Goal: Navigation & Orientation: Go to known website

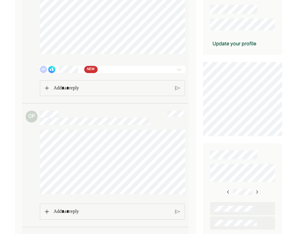
scroll to position [115, 0]
click at [91, 70] on span "NEW" at bounding box center [91, 71] width 8 height 6
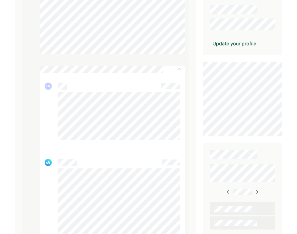
scroll to position [0, 0]
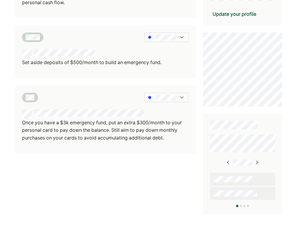
scroll to position [198, 0]
